Goal: Task Accomplishment & Management: Manage account settings

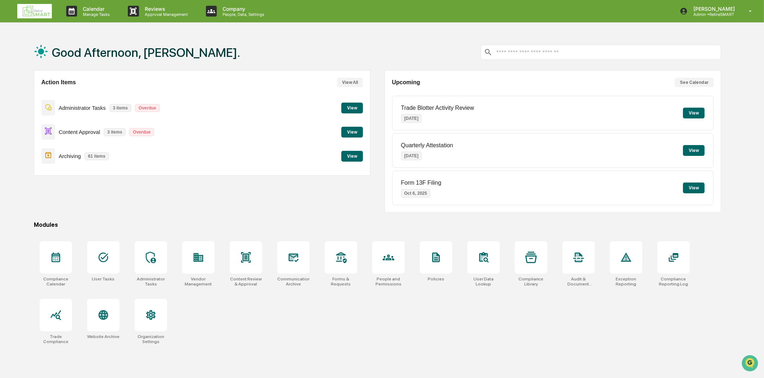
click at [355, 129] on button "View" at bounding box center [352, 132] width 22 height 11
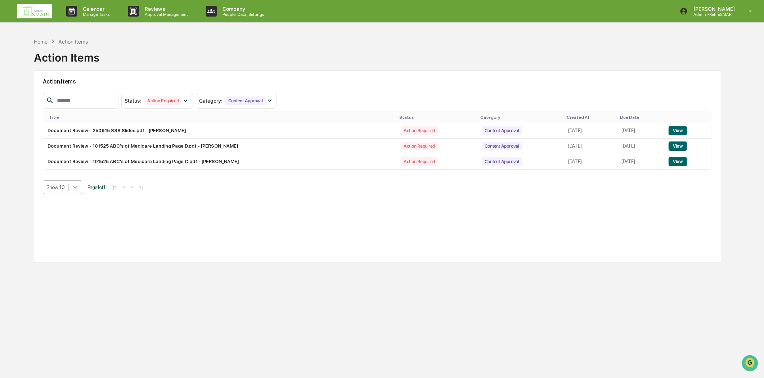
click at [81, 188] on div at bounding box center [75, 187] width 13 height 13
click at [78, 185] on icon at bounding box center [75, 187] width 7 height 7
click at [26, 10] on img at bounding box center [34, 11] width 35 height 14
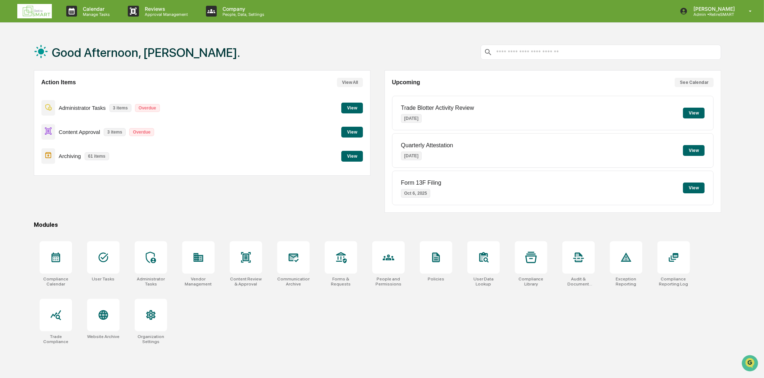
click at [352, 159] on button "View" at bounding box center [352, 156] width 22 height 11
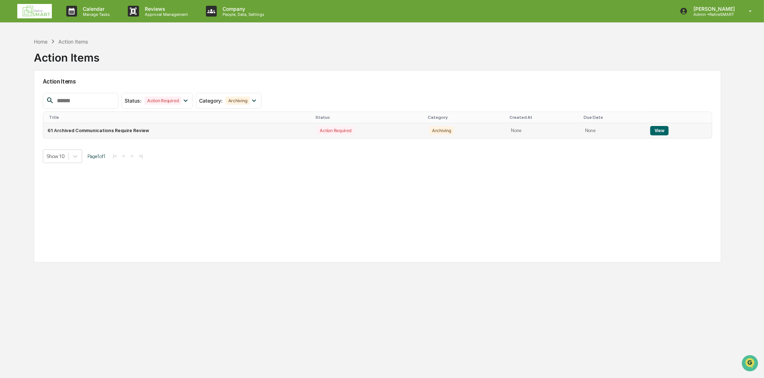
click at [660, 131] on button "View" at bounding box center [659, 130] width 18 height 9
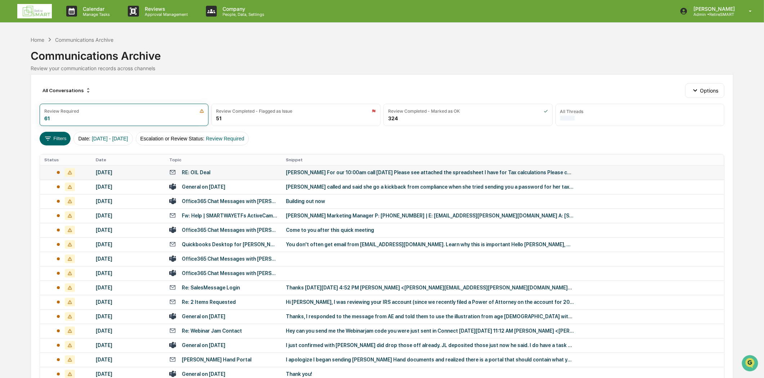
click at [220, 170] on div "RE: OIL Deal" at bounding box center [223, 172] width 108 height 7
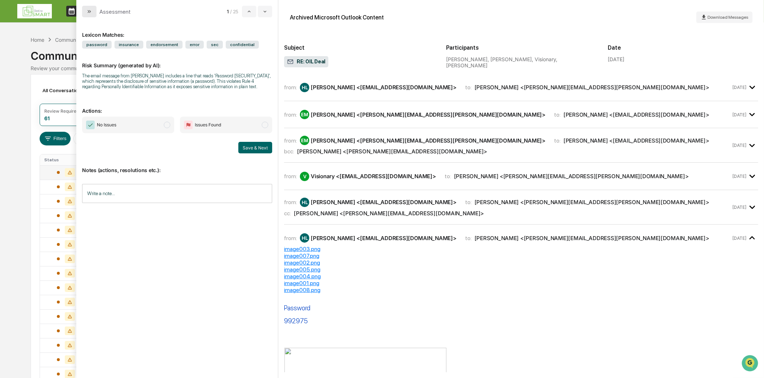
click at [91, 16] on button "modal" at bounding box center [89, 12] width 14 height 12
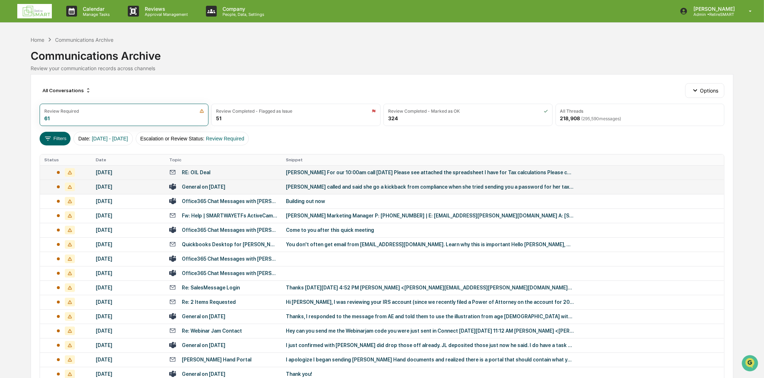
click at [198, 182] on td "General on [DATE]" at bounding box center [223, 187] width 117 height 14
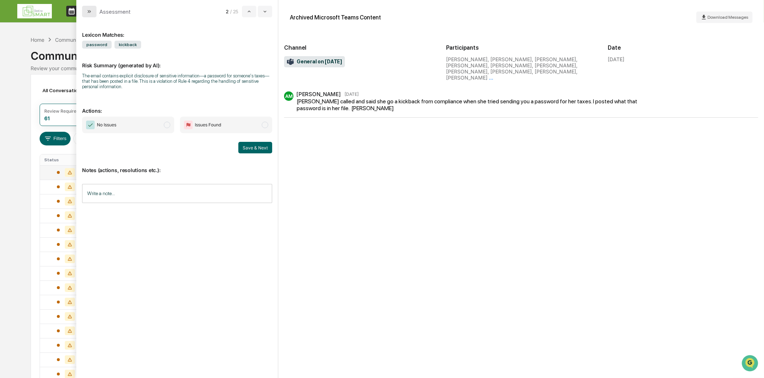
click at [89, 7] on button "modal" at bounding box center [89, 12] width 14 height 12
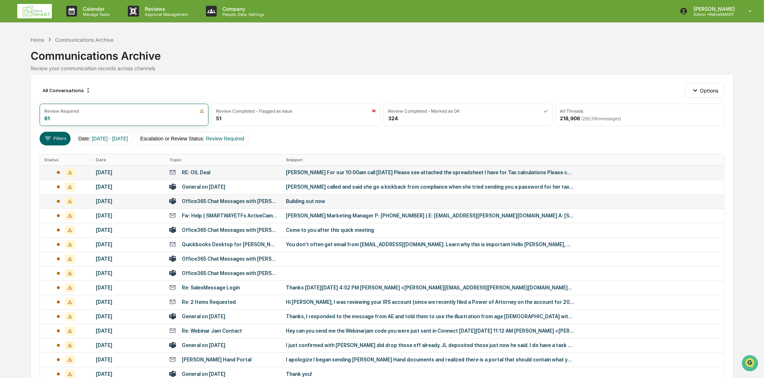
click at [204, 205] on td "Office365 Chat Messages with [PERSON_NAME], [PERSON_NAME] on [DATE]" at bounding box center [223, 201] width 117 height 14
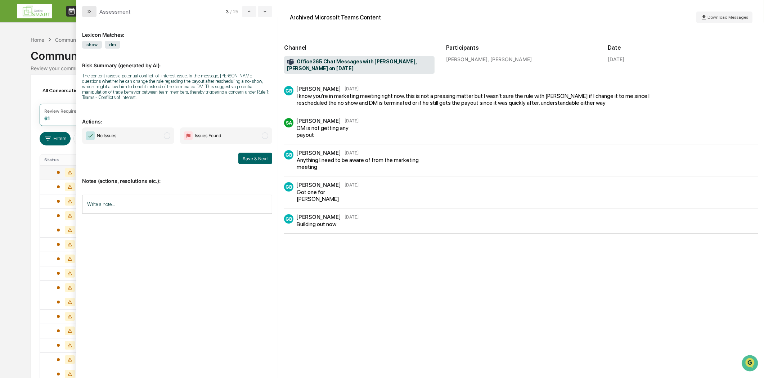
click at [88, 9] on icon "modal" at bounding box center [89, 12] width 6 height 6
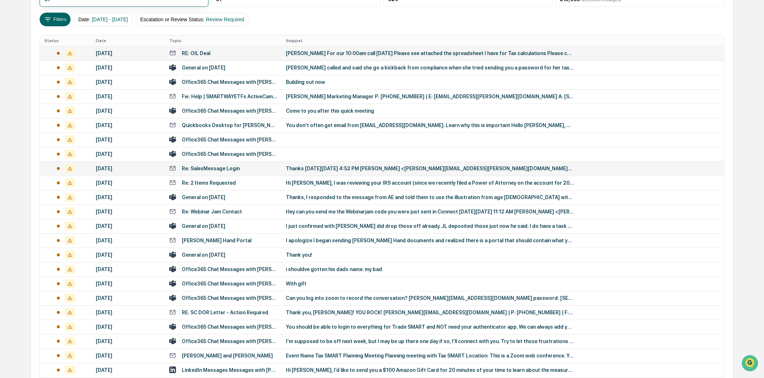
scroll to position [120, 0]
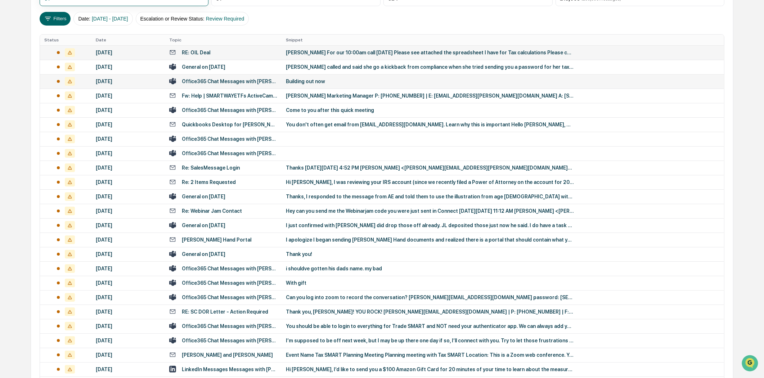
click at [210, 83] on div "Office365 Chat Messages with [PERSON_NAME], [PERSON_NAME] on [DATE]" at bounding box center [229, 82] width 95 height 6
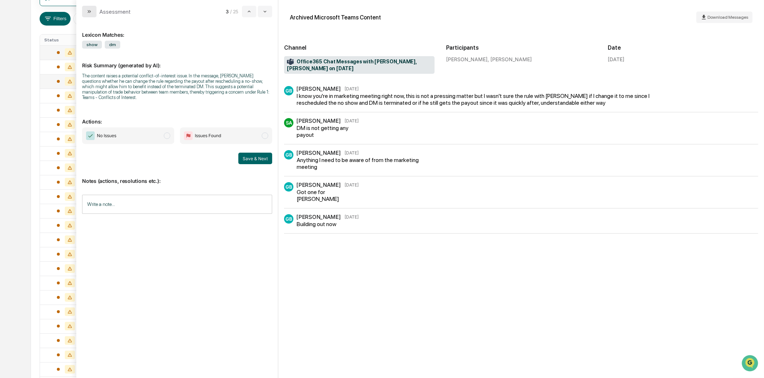
click at [84, 14] on button "modal" at bounding box center [89, 12] width 14 height 12
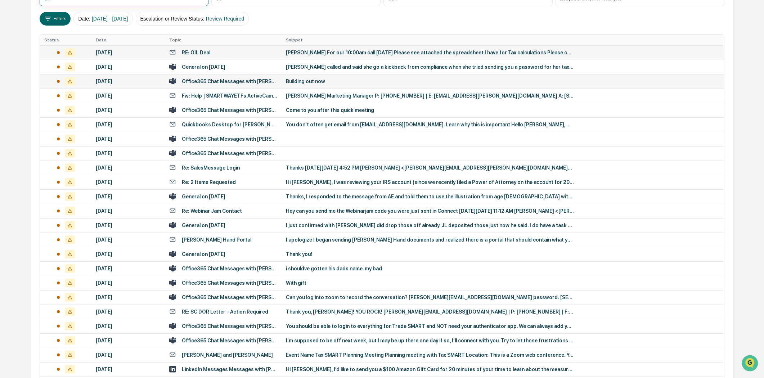
click at [232, 88] on td "Office365 Chat Messages with [PERSON_NAME], [PERSON_NAME] on [DATE]" at bounding box center [223, 81] width 117 height 14
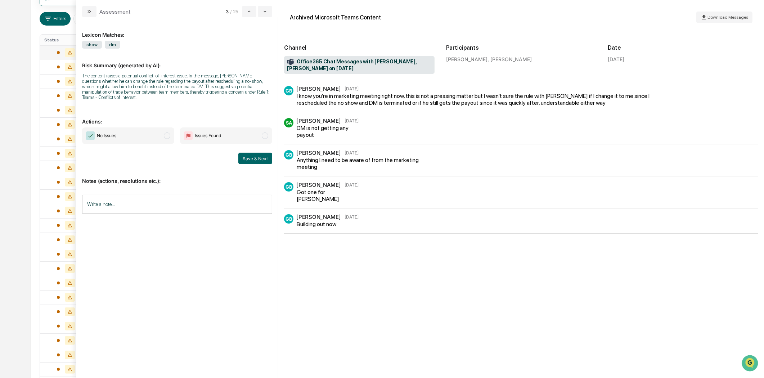
drag, startPoint x: 91, startPoint y: 7, endPoint x: 114, endPoint y: 30, distance: 32.3
click at [91, 7] on button "modal" at bounding box center [89, 12] width 14 height 12
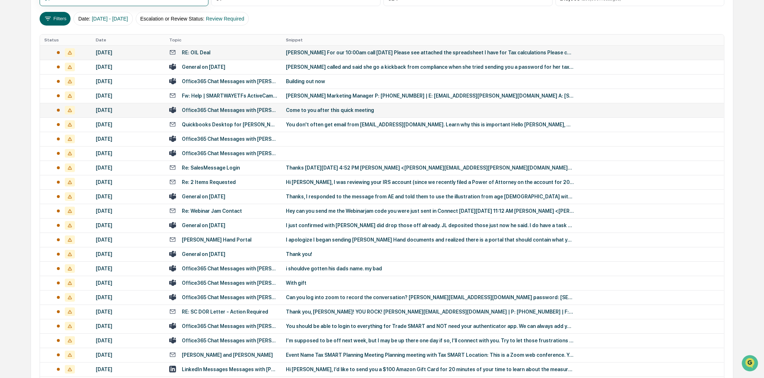
click at [241, 104] on td "Office365 Chat Messages with [PERSON_NAME], [PERSON_NAME] on [DATE]" at bounding box center [223, 110] width 117 height 14
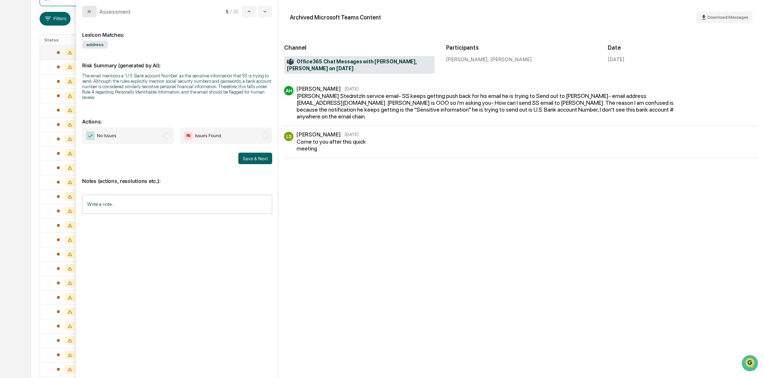
click at [86, 13] on button "modal" at bounding box center [89, 12] width 14 height 12
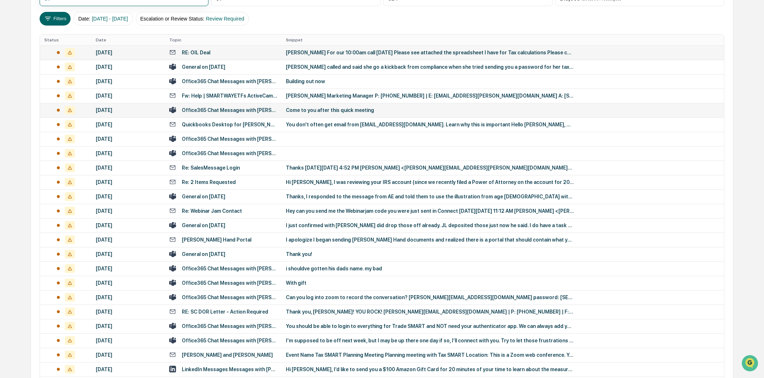
drag, startPoint x: 237, startPoint y: 101, endPoint x: 237, endPoint y: 107, distance: 6.5
click at [237, 107] on tbody "[DATE] RE: OIL Deal [PERSON_NAME] For our 10:00am call [DATE] Please see attach…" at bounding box center [382, 225] width 684 height 360
click at [250, 112] on div "Office365 Chat Messages with [PERSON_NAME], [PERSON_NAME] on [DATE]" at bounding box center [229, 110] width 95 height 6
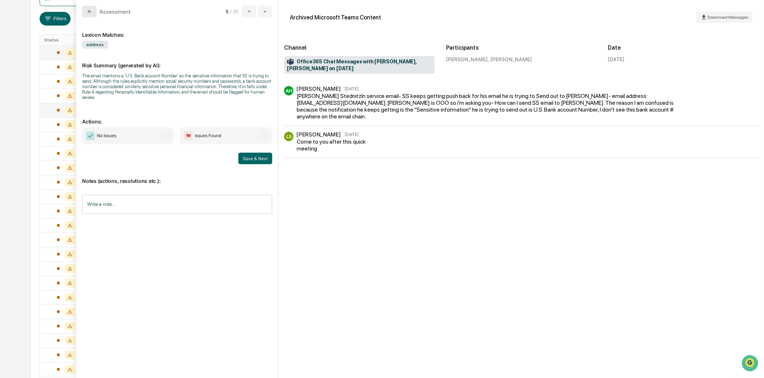
click at [87, 12] on icon "modal" at bounding box center [89, 12] width 6 height 6
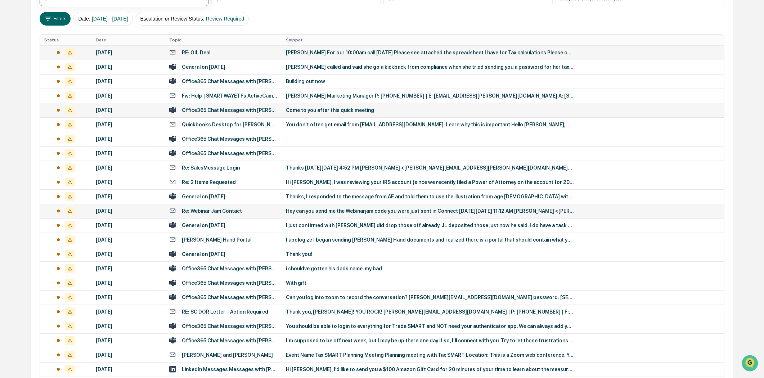
click at [217, 211] on div "Re: Webinar Jam Contact" at bounding box center [212, 211] width 60 height 6
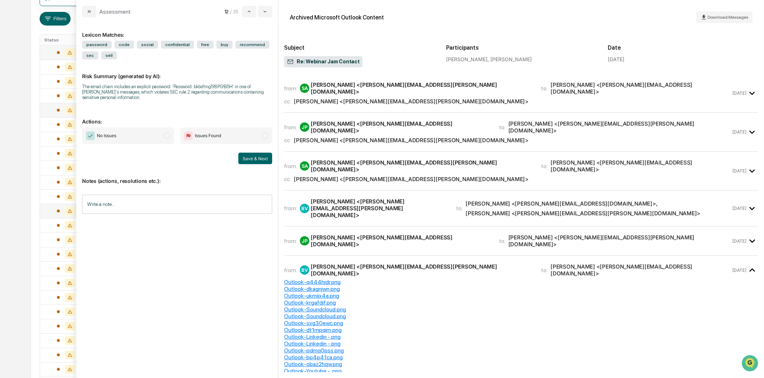
click at [372, 103] on div "from: SA [PERSON_NAME] <[PERSON_NAME][EMAIL_ADDRESS][PERSON_NAME][DOMAIN_NAME]>…" at bounding box center [521, 96] width 474 height 33
drag, startPoint x: 91, startPoint y: 9, endPoint x: 108, endPoint y: 5, distance: 17.7
click at [91, 9] on icon "modal" at bounding box center [89, 12] width 6 height 6
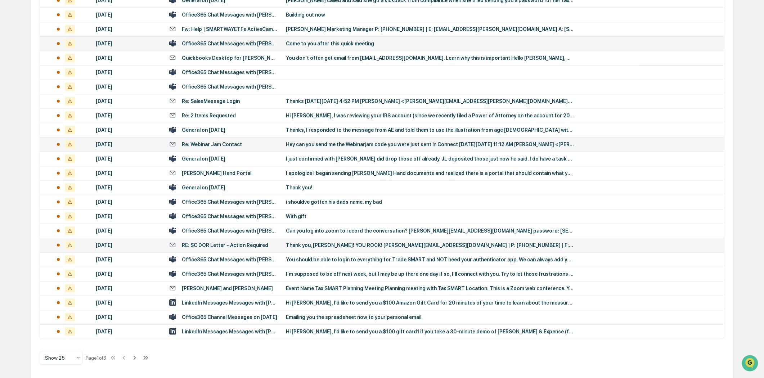
scroll to position [188, 0]
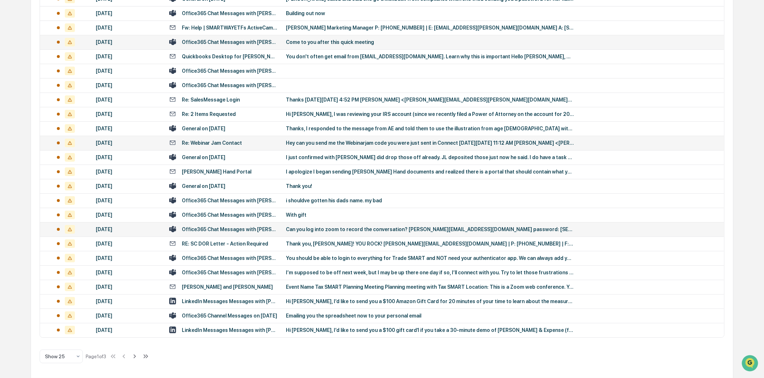
click at [213, 228] on div "Office365 Chat Messages with [PERSON_NAME], [PERSON_NAME] on [DATE]" at bounding box center [229, 230] width 95 height 6
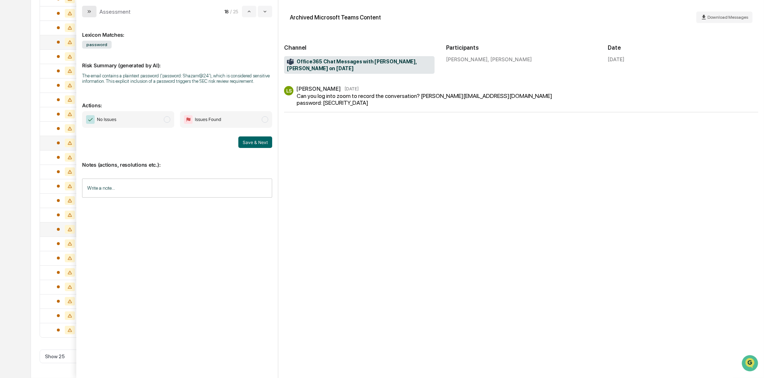
click at [91, 16] on button "modal" at bounding box center [89, 12] width 14 height 12
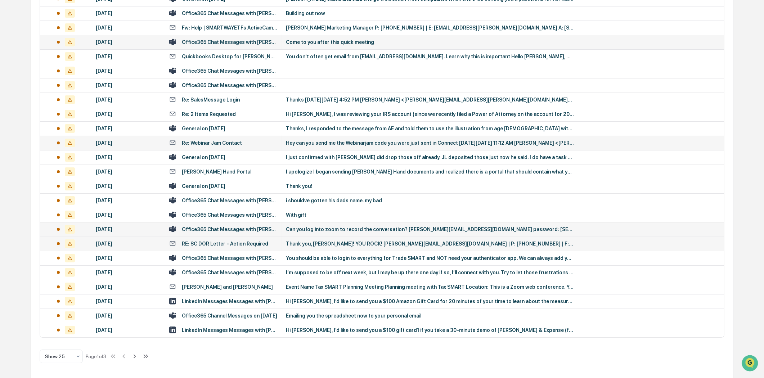
click at [254, 246] on div "RE: SC DOR Letter - Action Required" at bounding box center [225, 244] width 86 height 6
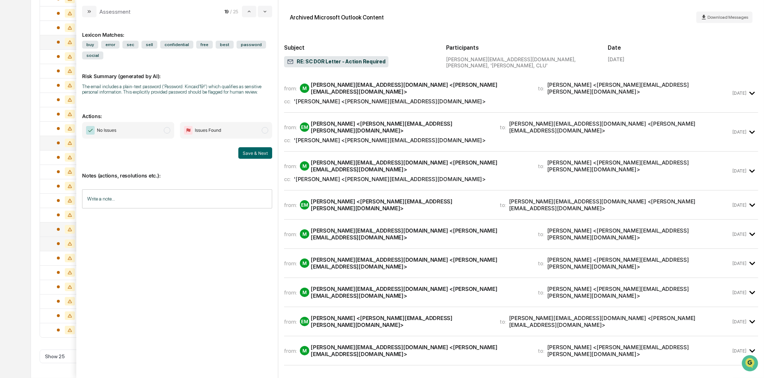
click at [92, 12] on icon "modal" at bounding box center [89, 12] width 6 height 6
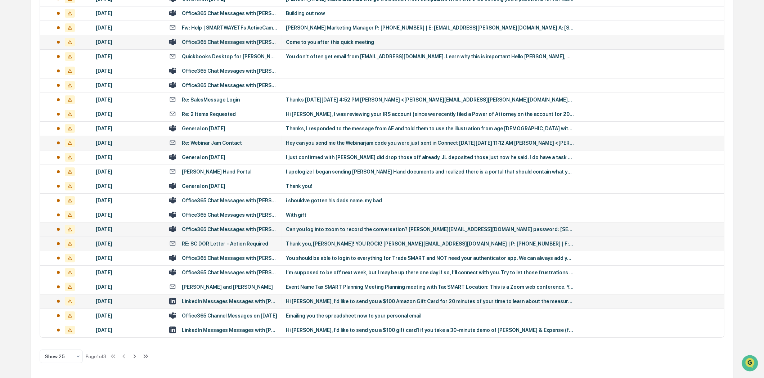
click at [256, 302] on div "LinkedIn Messages Messages with [PERSON_NAME], CPA, [PERSON_NAME]" at bounding box center [229, 302] width 95 height 6
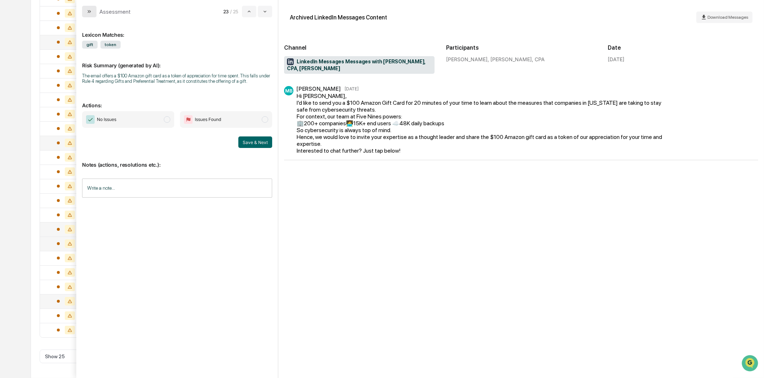
click at [84, 11] on button "modal" at bounding box center [89, 12] width 14 height 12
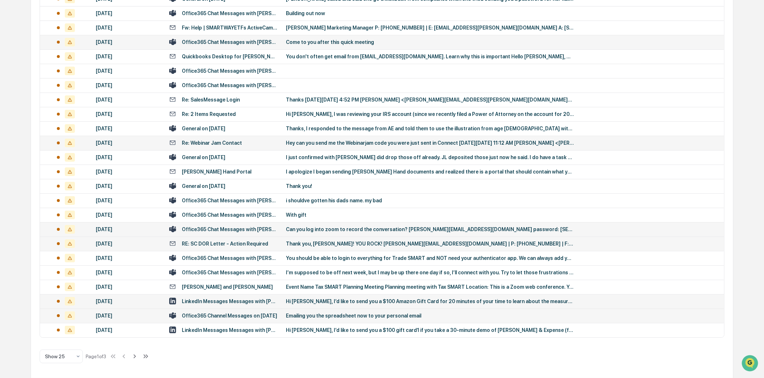
click at [242, 318] on div "Office365 Channel Messages on [DATE]" at bounding box center [229, 316] width 95 height 6
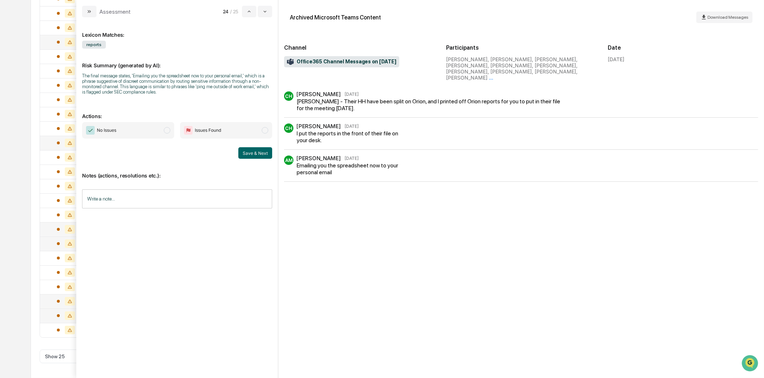
click at [152, 200] on input "Write a note..." at bounding box center [177, 198] width 190 height 19
click at [97, 9] on div "Assessment" at bounding box center [106, 12] width 49 height 12
click at [90, 12] on icon "modal" at bounding box center [89, 12] width 6 height 6
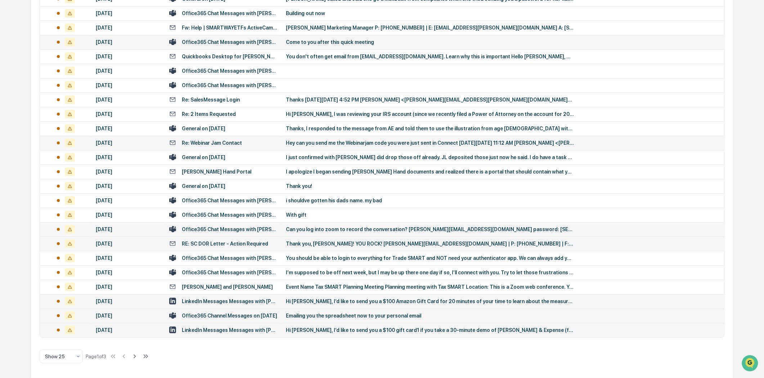
click at [249, 327] on div "LinkedIn Messages Messages with [PERSON_NAME], [PERSON_NAME]" at bounding box center [229, 330] width 95 height 6
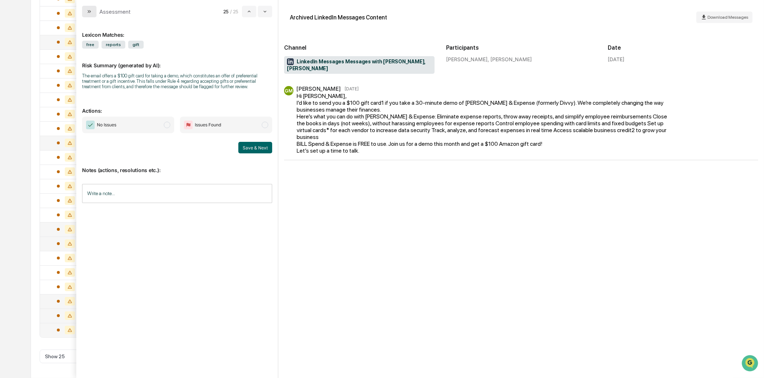
click at [91, 6] on button "modal" at bounding box center [89, 12] width 14 height 12
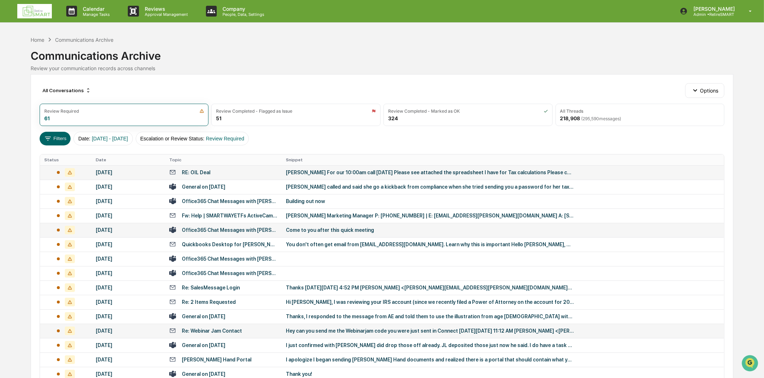
click at [36, 5] on img at bounding box center [34, 11] width 35 height 14
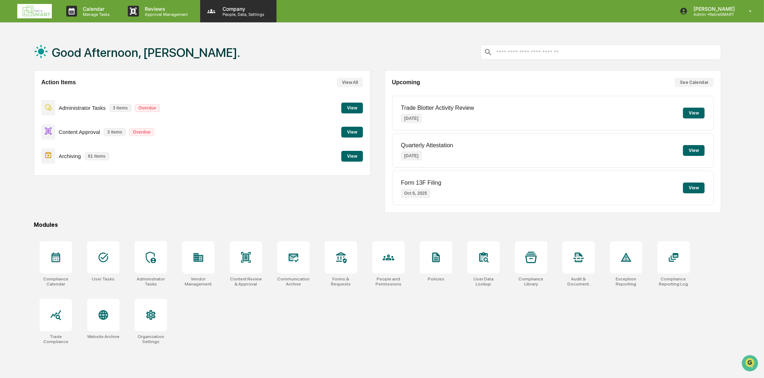
click at [246, 14] on p "People, Data, Settings" at bounding box center [242, 14] width 51 height 5
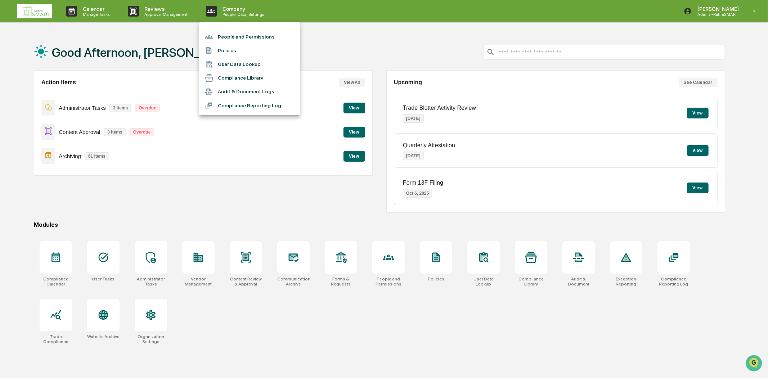
click at [258, 35] on li "People and Permissions" at bounding box center [249, 37] width 101 height 14
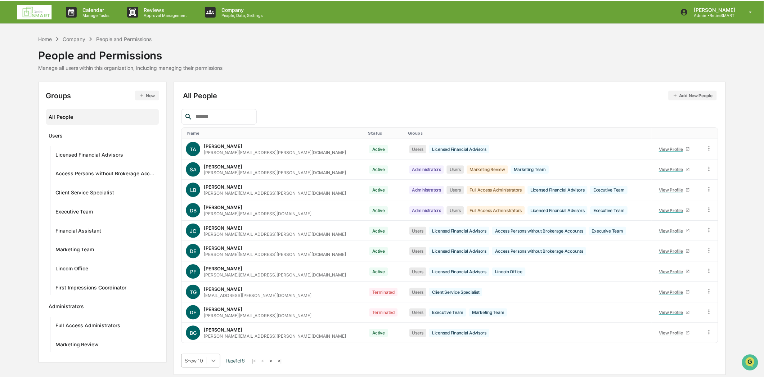
scroll to position [55, 0]
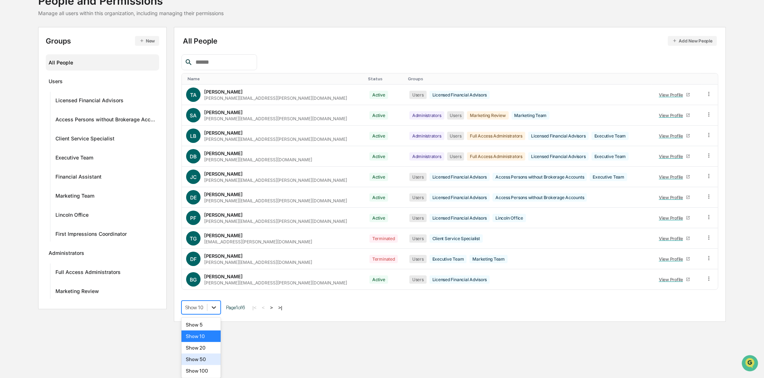
click at [217, 324] on body "Calendar Manage Tasks Reviews Approval Management Company People, Data, Setting…" at bounding box center [382, 135] width 764 height 378
click at [207, 373] on div "Show 100" at bounding box center [201, 371] width 39 height 12
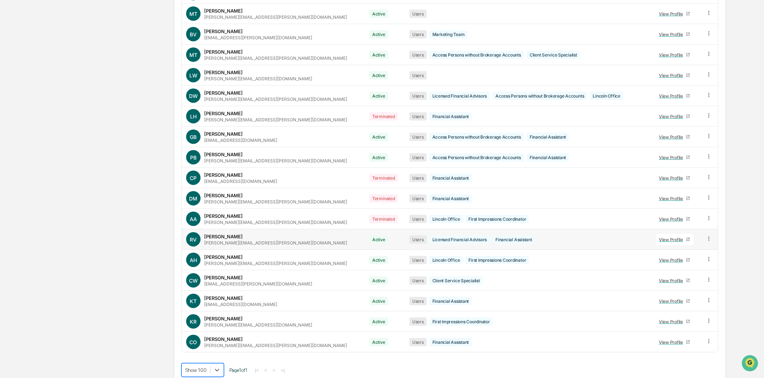
scroll to position [862, 0]
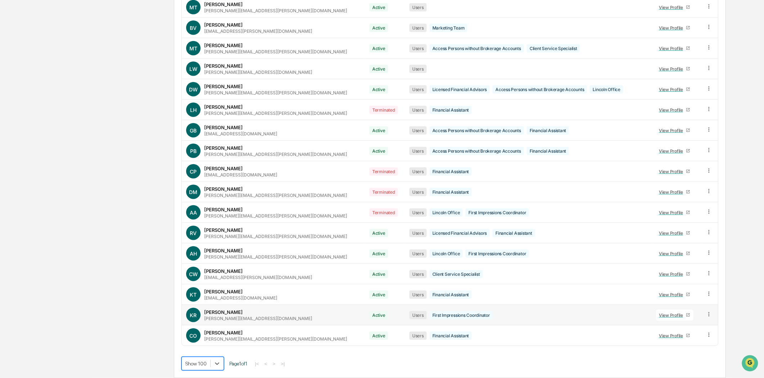
click at [241, 310] on div "[PERSON_NAME]" at bounding box center [223, 312] width 39 height 6
click at [663, 315] on div "View Profile" at bounding box center [672, 315] width 27 height 5
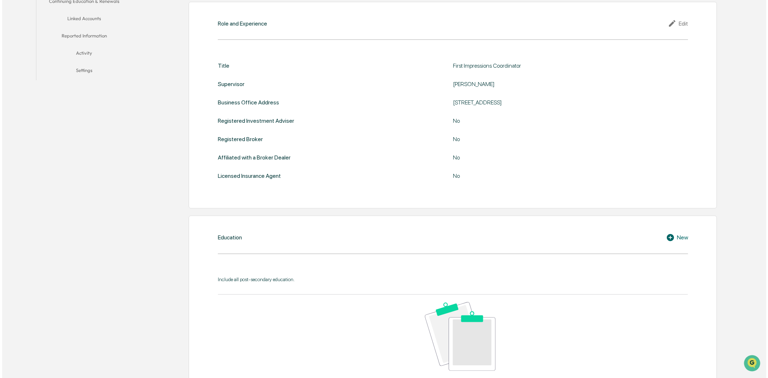
scroll to position [5, 0]
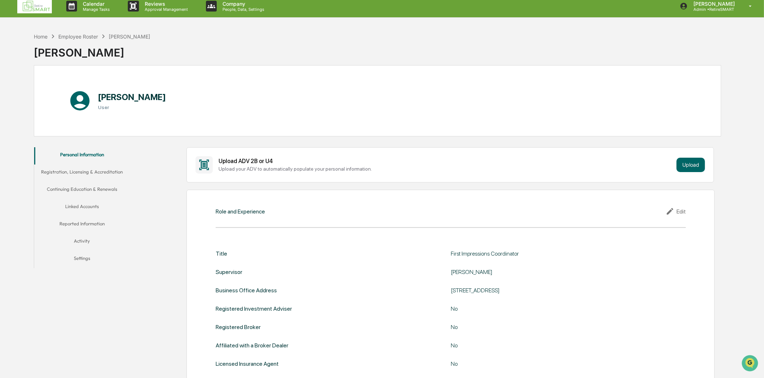
click at [79, 238] on button "Activity" at bounding box center [82, 242] width 96 height 17
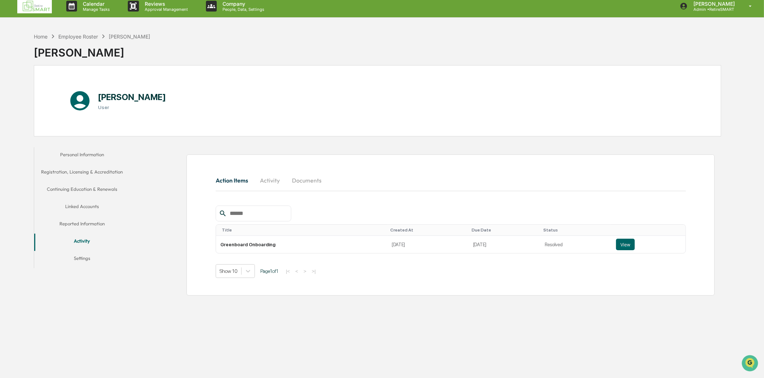
click at [311, 179] on button "Documents" at bounding box center [306, 180] width 41 height 17
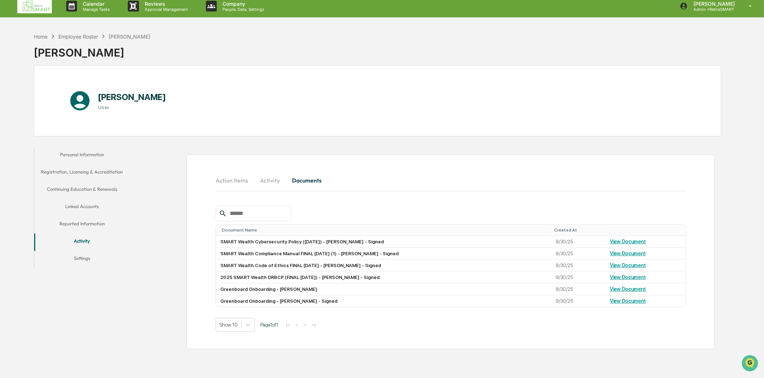
click at [693, 198] on div "Action Items Activity Documents Document Name Created At SMART Wealth Cybersecu…" at bounding box center [451, 251] width 528 height 195
click at [47, 37] on div "Home" at bounding box center [41, 36] width 14 height 6
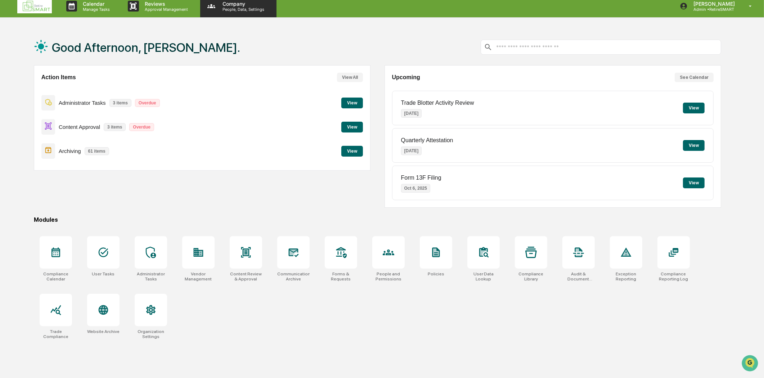
click at [226, 16] on div "Company People, Data, Settings" at bounding box center [238, 6] width 76 height 22
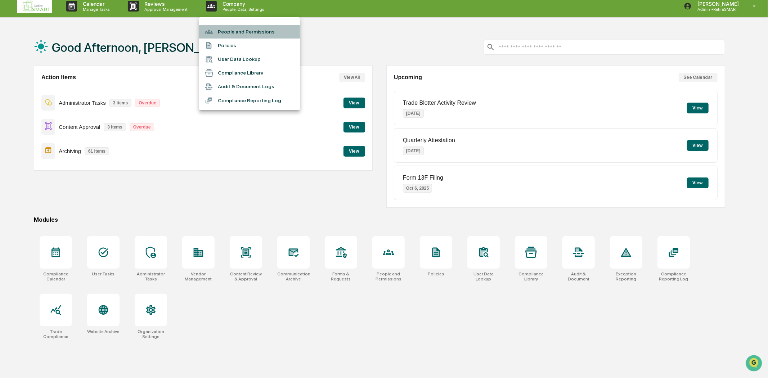
click at [236, 30] on li "People and Permissions" at bounding box center [249, 32] width 101 height 14
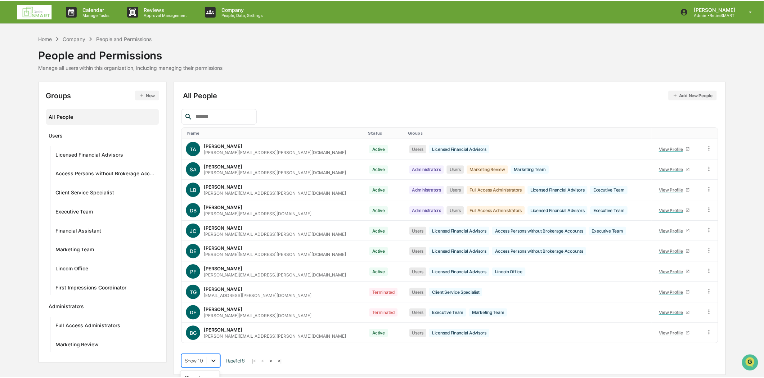
scroll to position [55, 0]
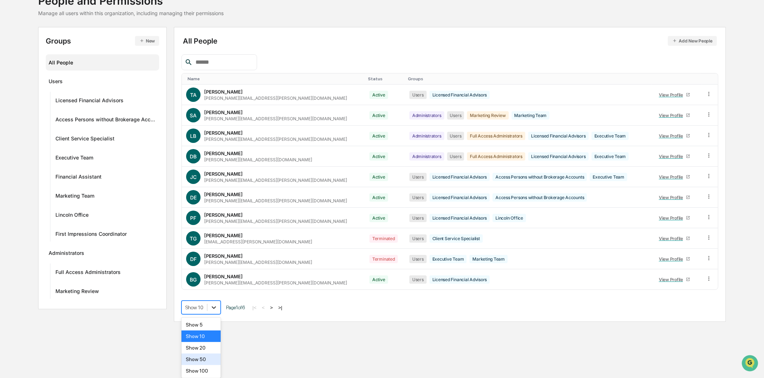
click at [215, 324] on body "Calendar Manage Tasks Reviews Approval Management Company People, Data, Setting…" at bounding box center [382, 135] width 764 height 378
click at [210, 373] on div "Show 100" at bounding box center [201, 371] width 39 height 12
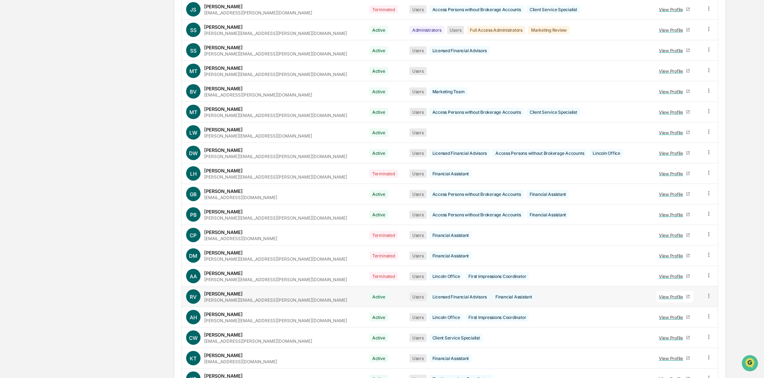
scroll to position [862, 0]
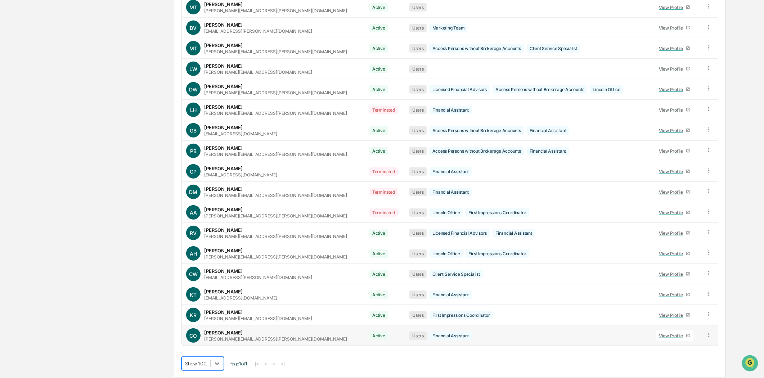
click at [254, 330] on div "[PERSON_NAME] [PERSON_NAME][EMAIL_ADDRESS][PERSON_NAME][DOMAIN_NAME]" at bounding box center [275, 336] width 143 height 12
click at [659, 334] on div "View Profile" at bounding box center [672, 335] width 27 height 5
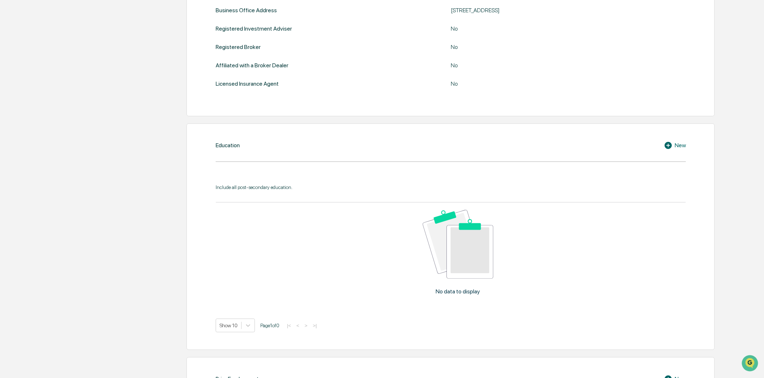
scroll to position [5, 0]
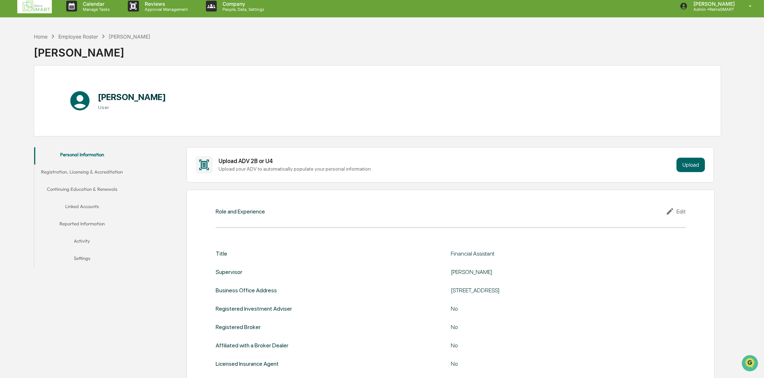
click at [80, 237] on button "Activity" at bounding box center [82, 242] width 96 height 17
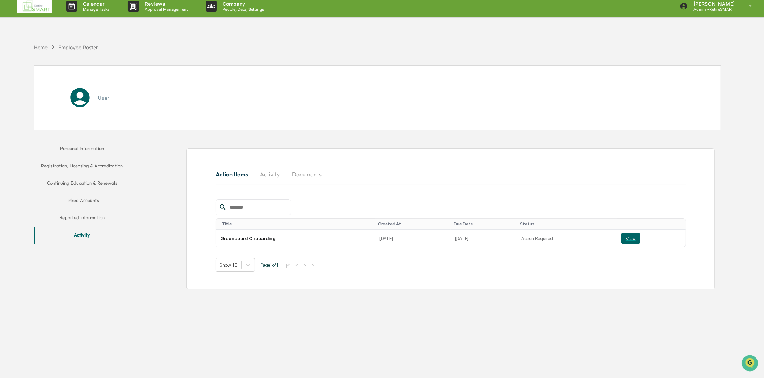
click at [320, 173] on button "Documents" at bounding box center [306, 174] width 41 height 17
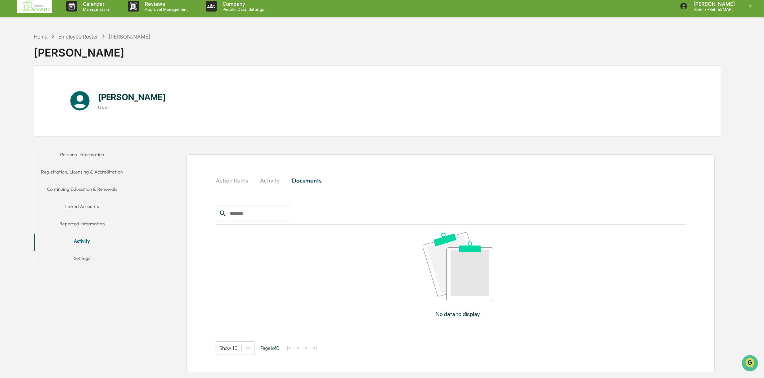
click at [234, 176] on button "Action Items" at bounding box center [235, 180] width 38 height 17
